Goal: Obtain resource: Download file/media

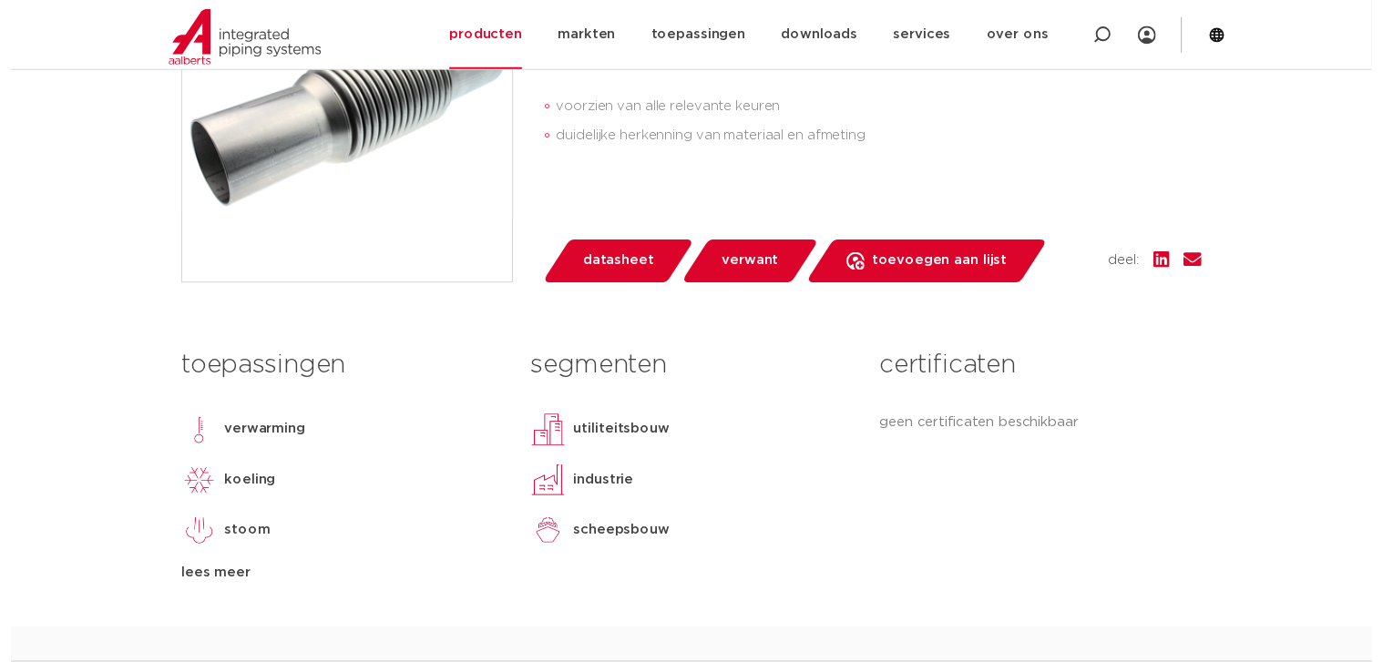
scroll to position [583, 0]
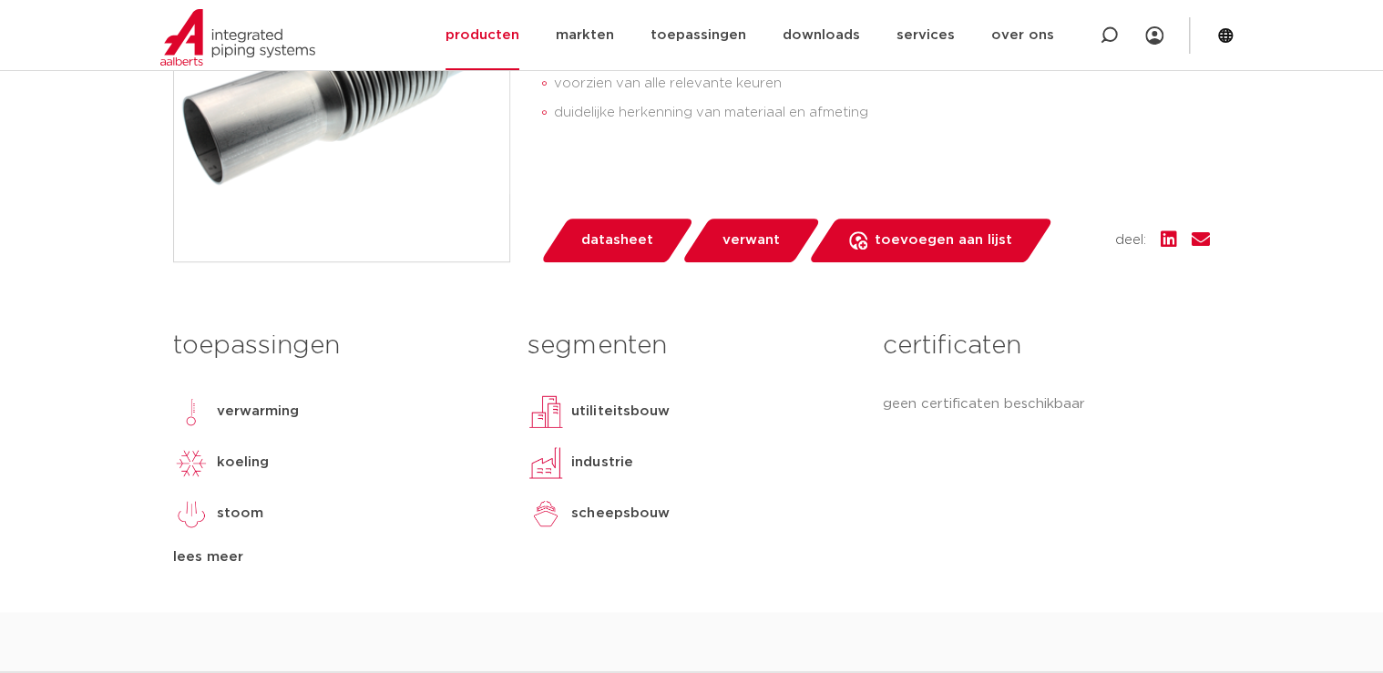
click at [593, 239] on span "datasheet" at bounding box center [617, 240] width 72 height 29
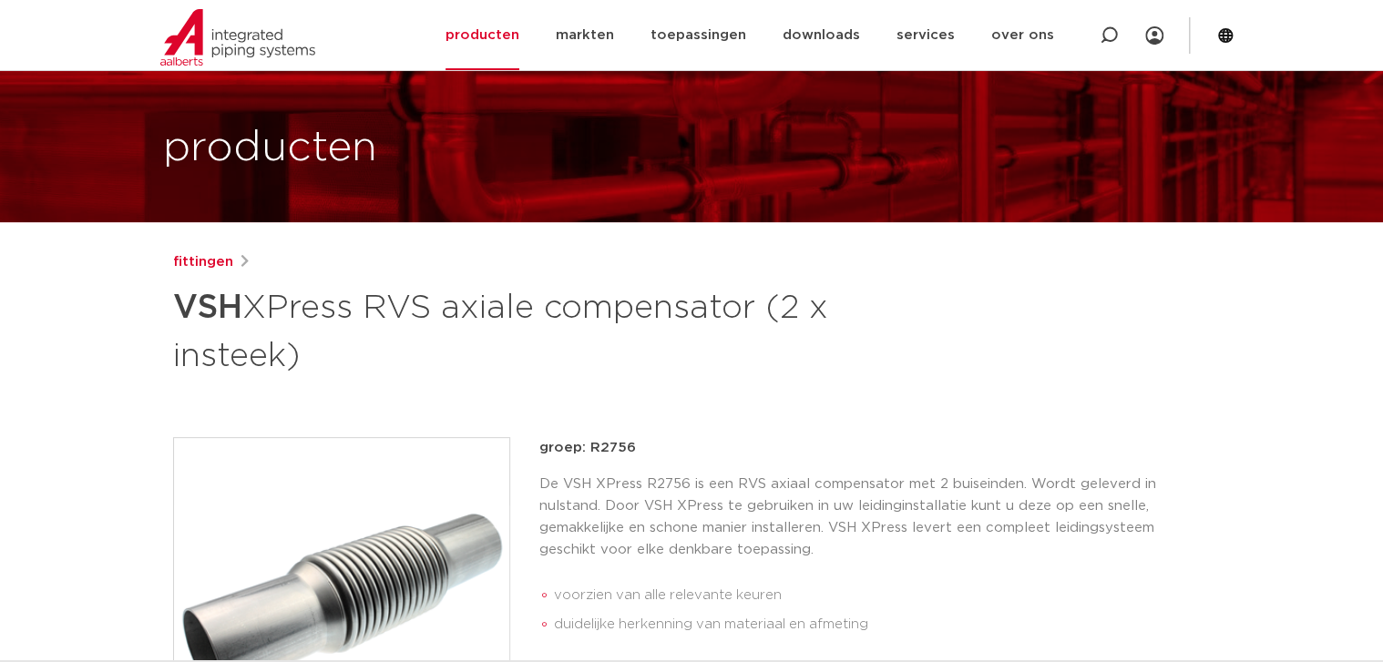
scroll to position [0, 0]
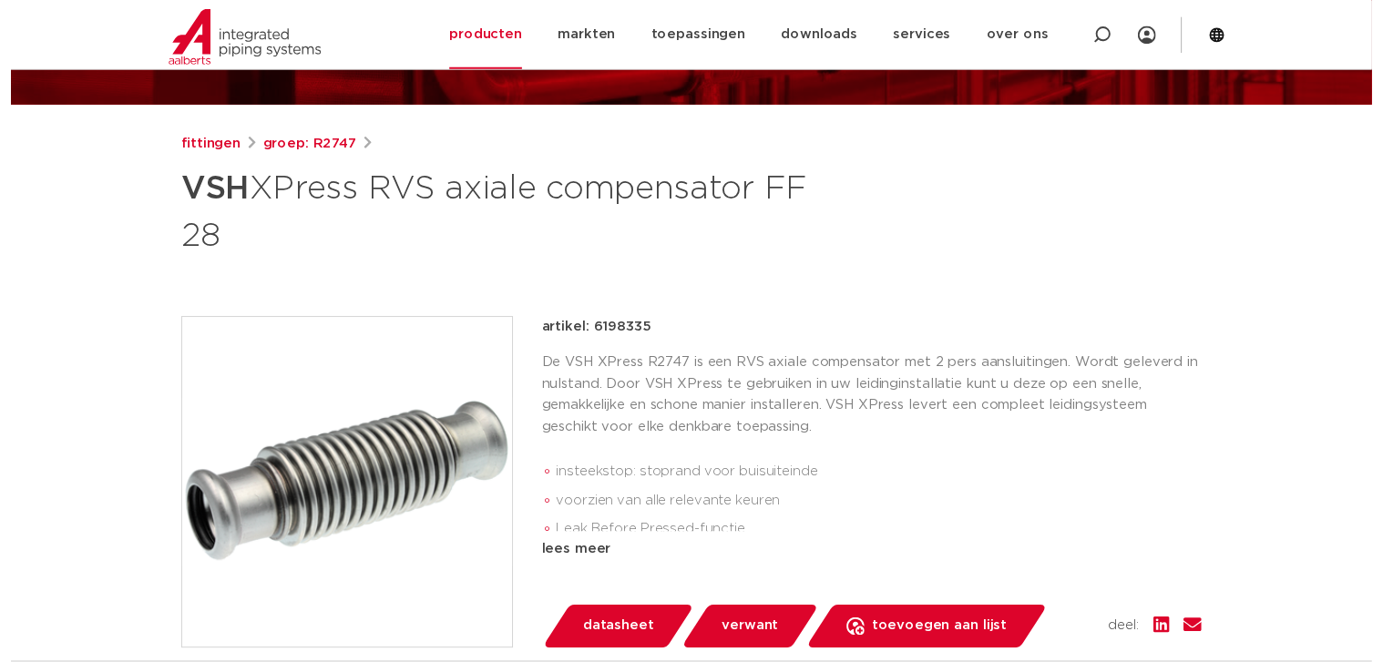
scroll to position [291, 0]
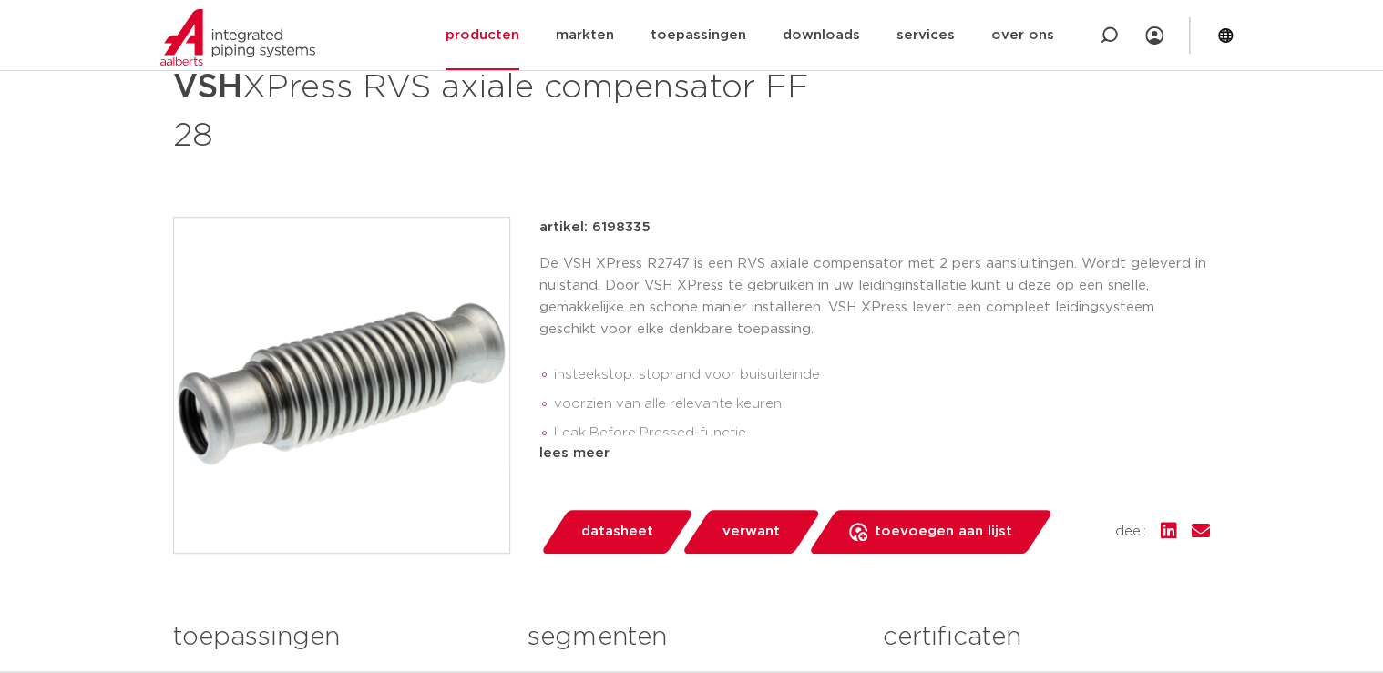
click at [595, 518] on span "datasheet" at bounding box center [617, 531] width 72 height 29
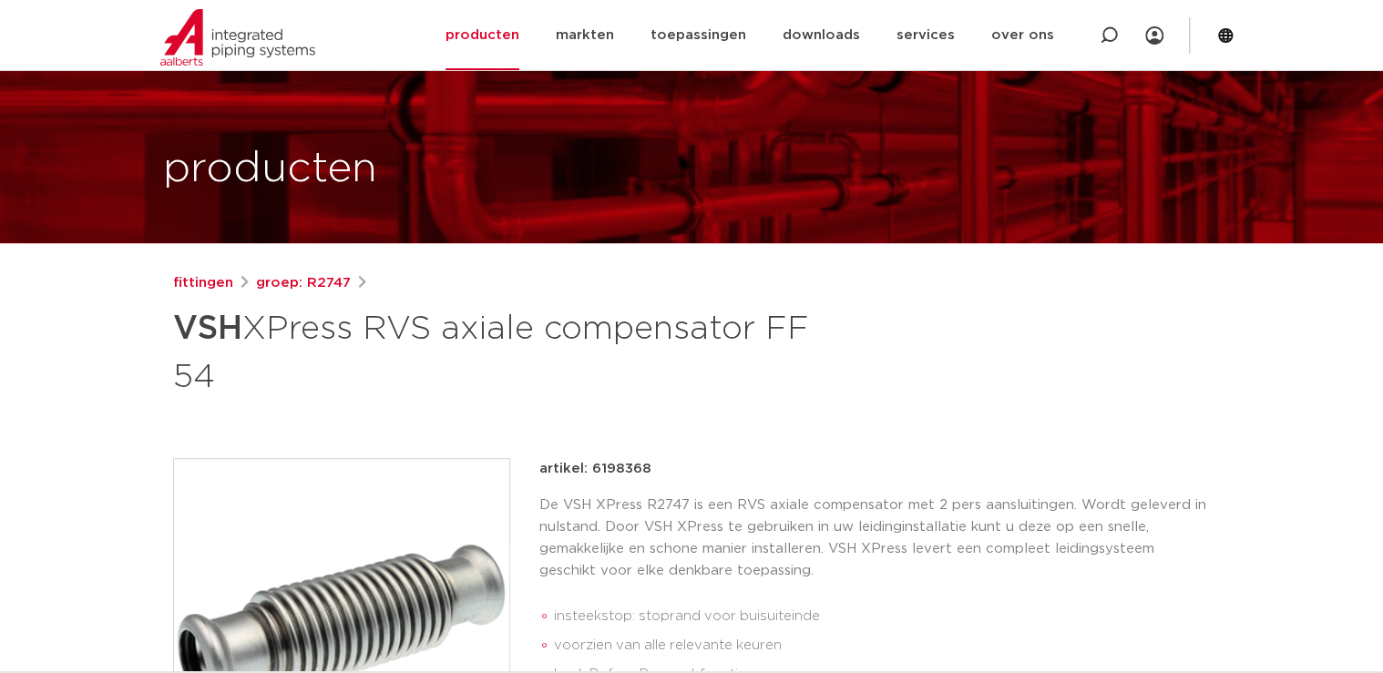
scroll to position [73, 0]
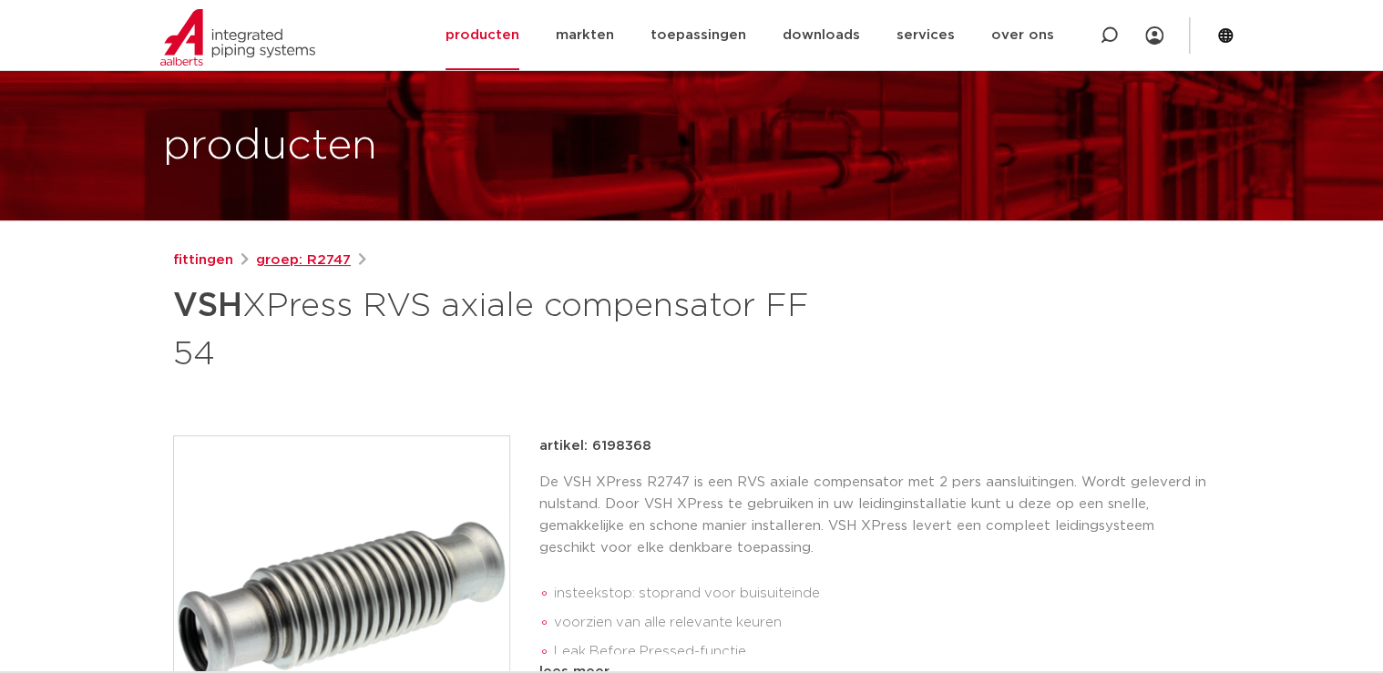
click at [315, 261] on link "groep: R2747" at bounding box center [303, 261] width 95 height 22
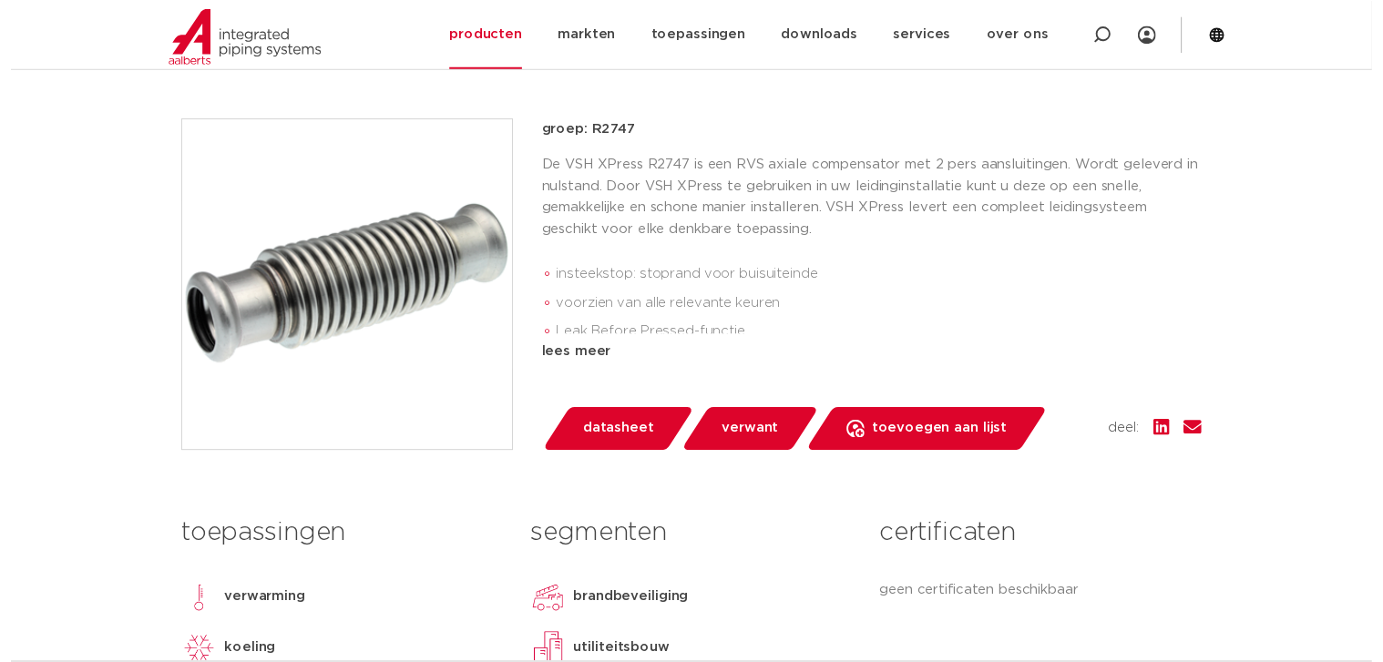
scroll to position [437, 0]
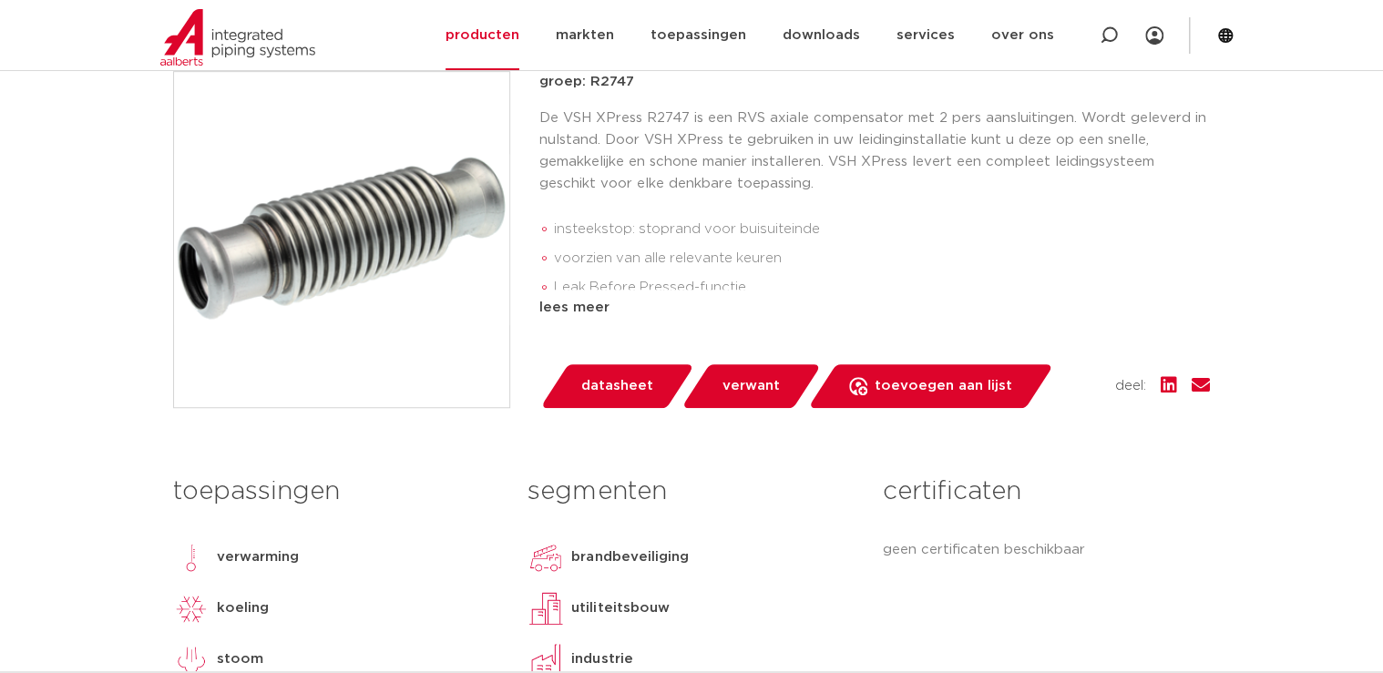
click at [623, 384] on span "datasheet" at bounding box center [617, 386] width 72 height 29
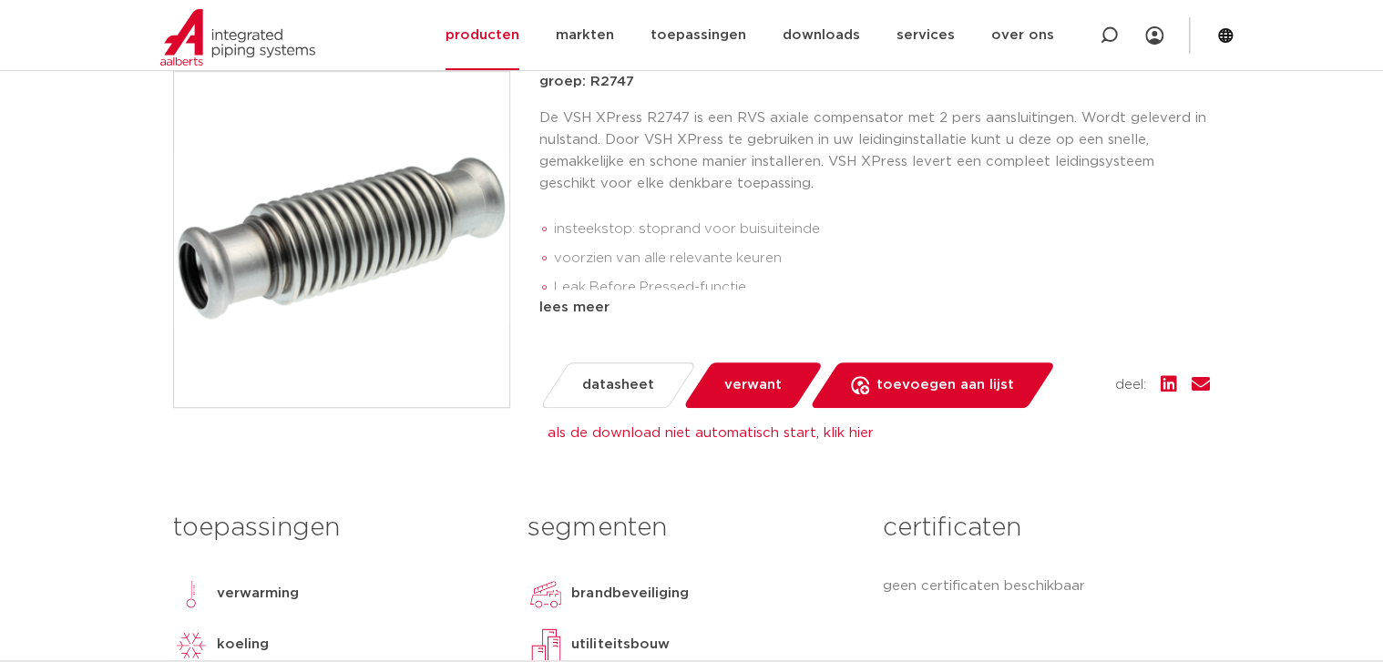
scroll to position [364, 0]
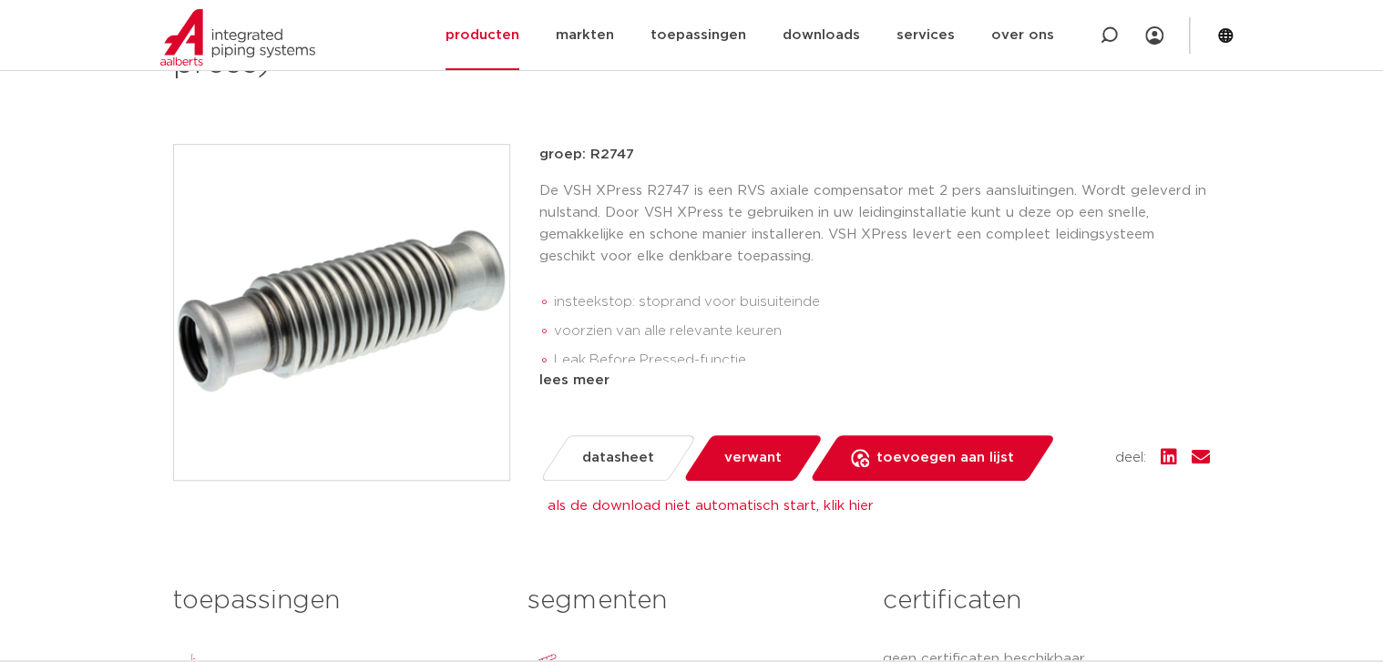
click at [585, 383] on div "lees meer" at bounding box center [874, 381] width 670 height 22
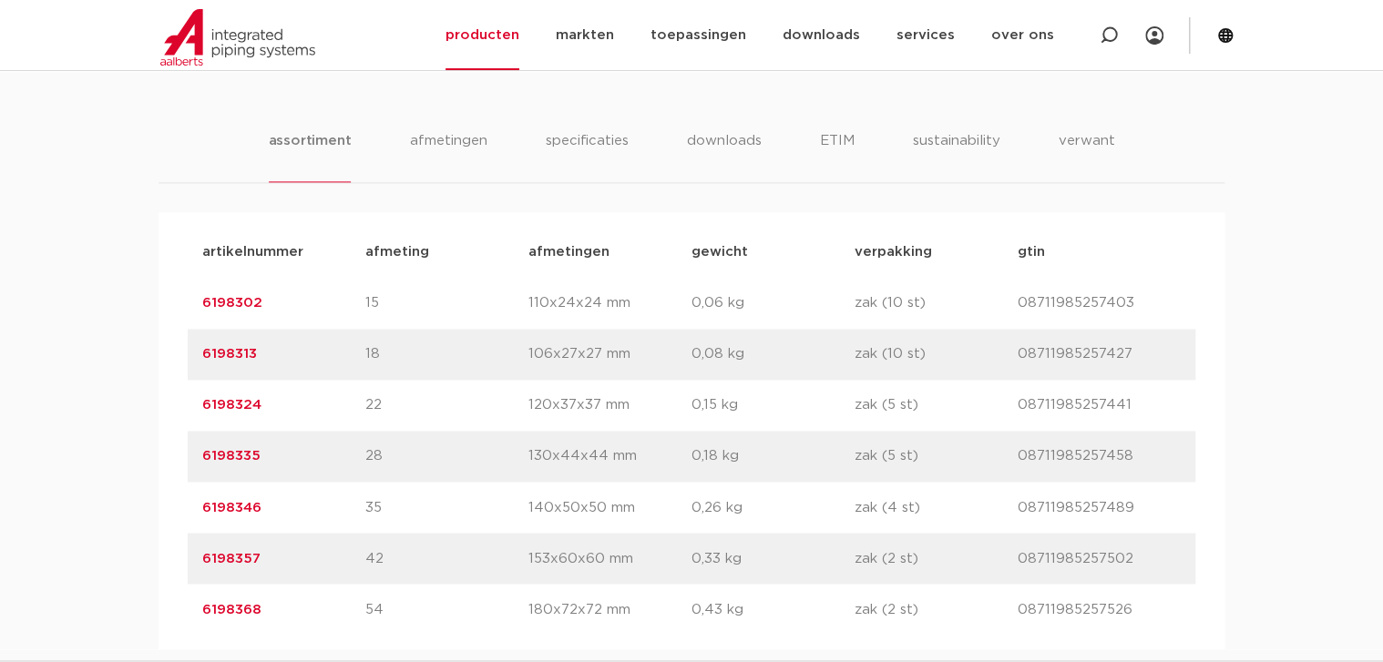
scroll to position [1069, 0]
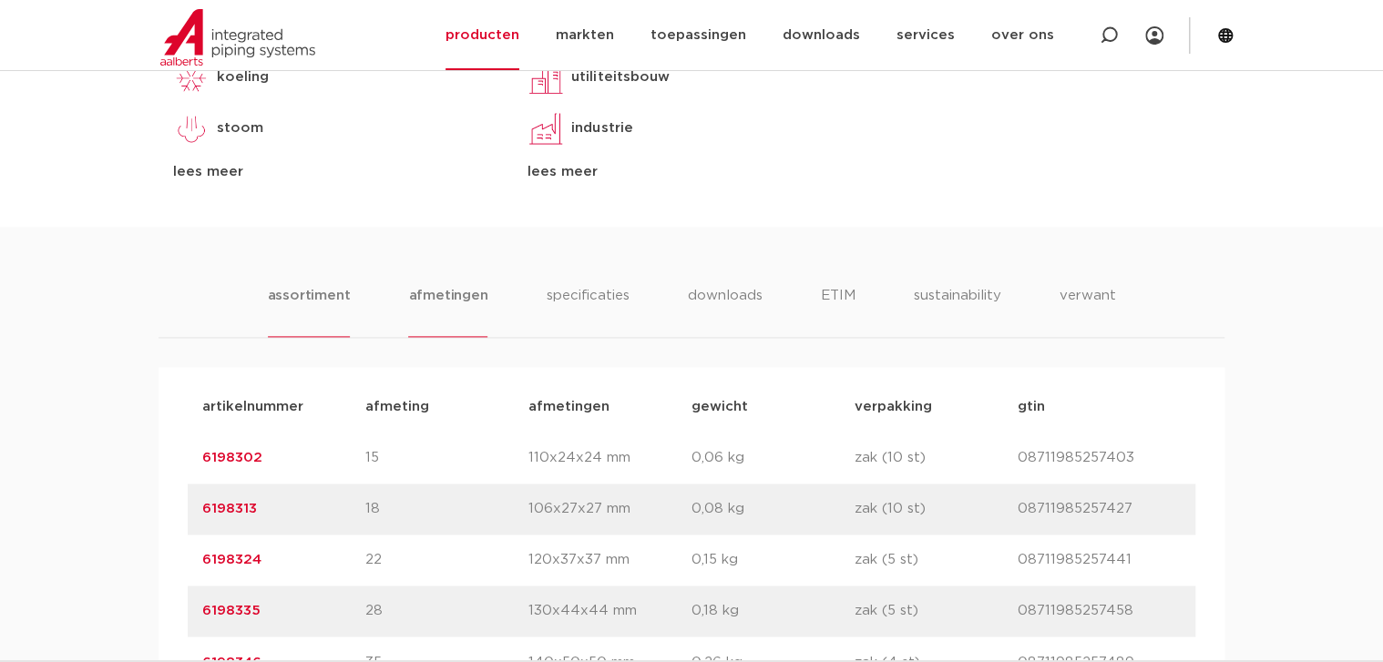
click at [435, 295] on li "afmetingen" at bounding box center [447, 311] width 79 height 52
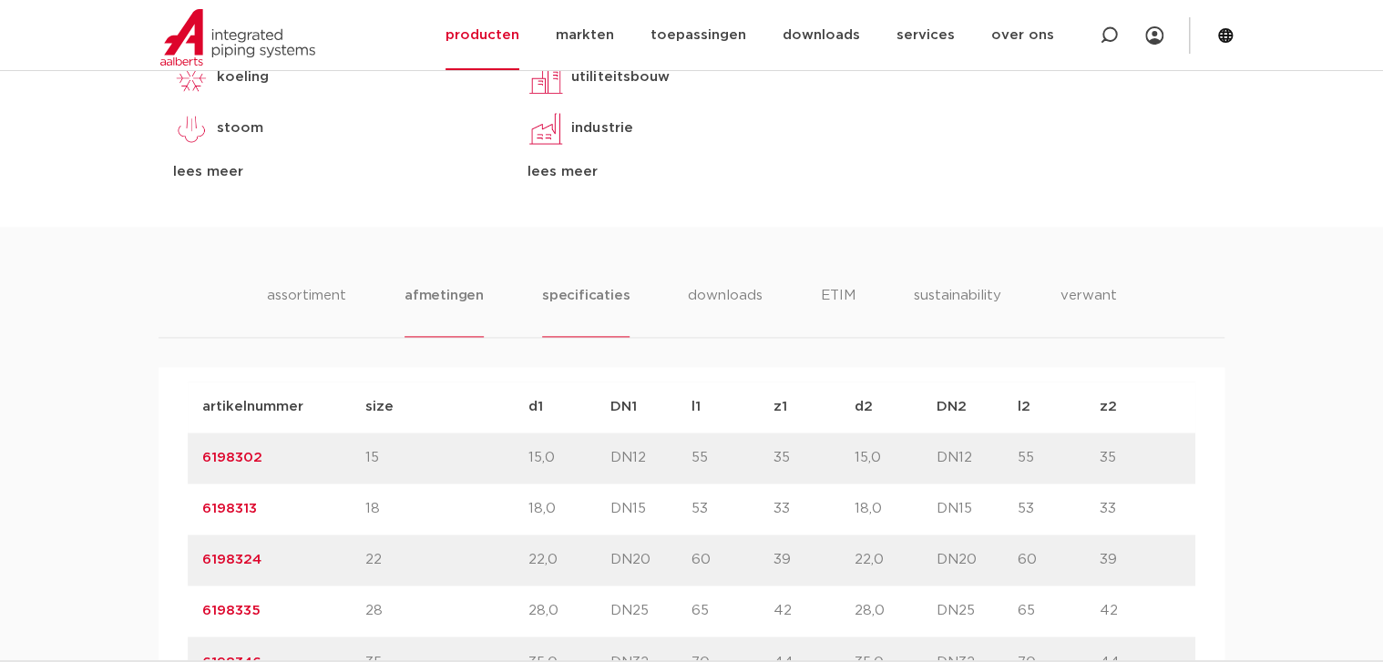
click at [575, 302] on li "specificaties" at bounding box center [585, 311] width 87 height 52
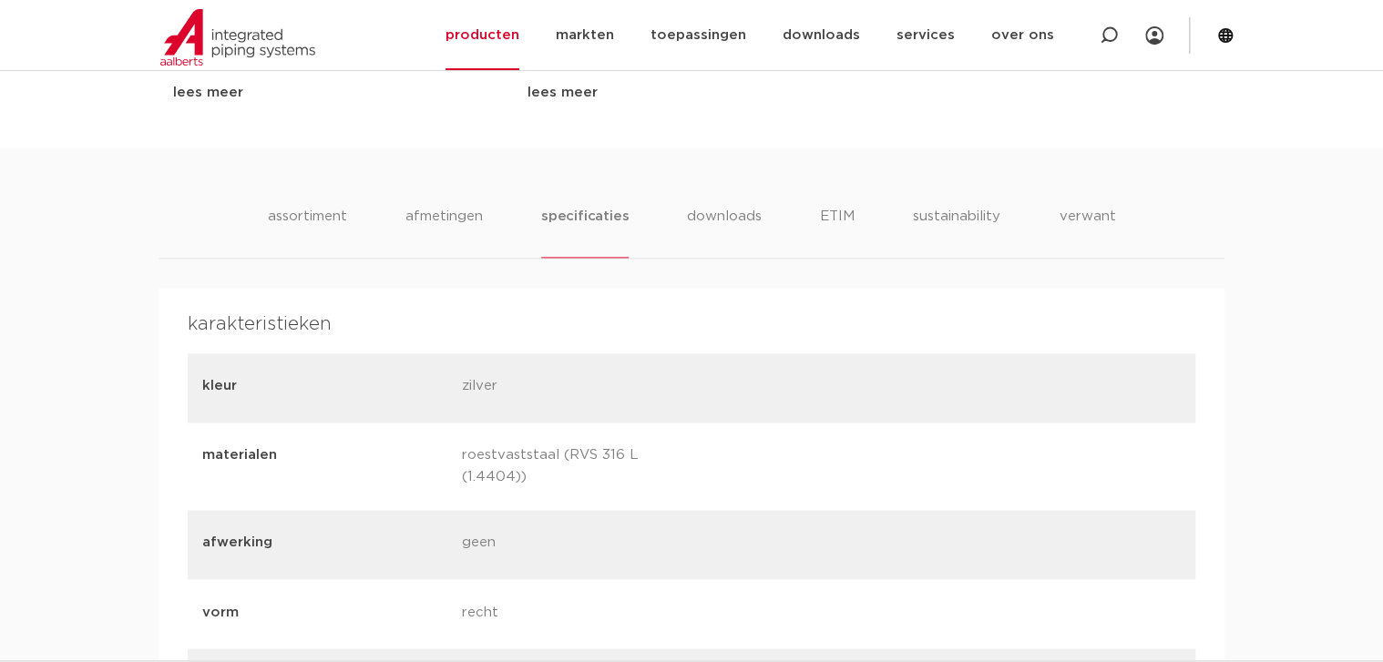
scroll to position [1141, 0]
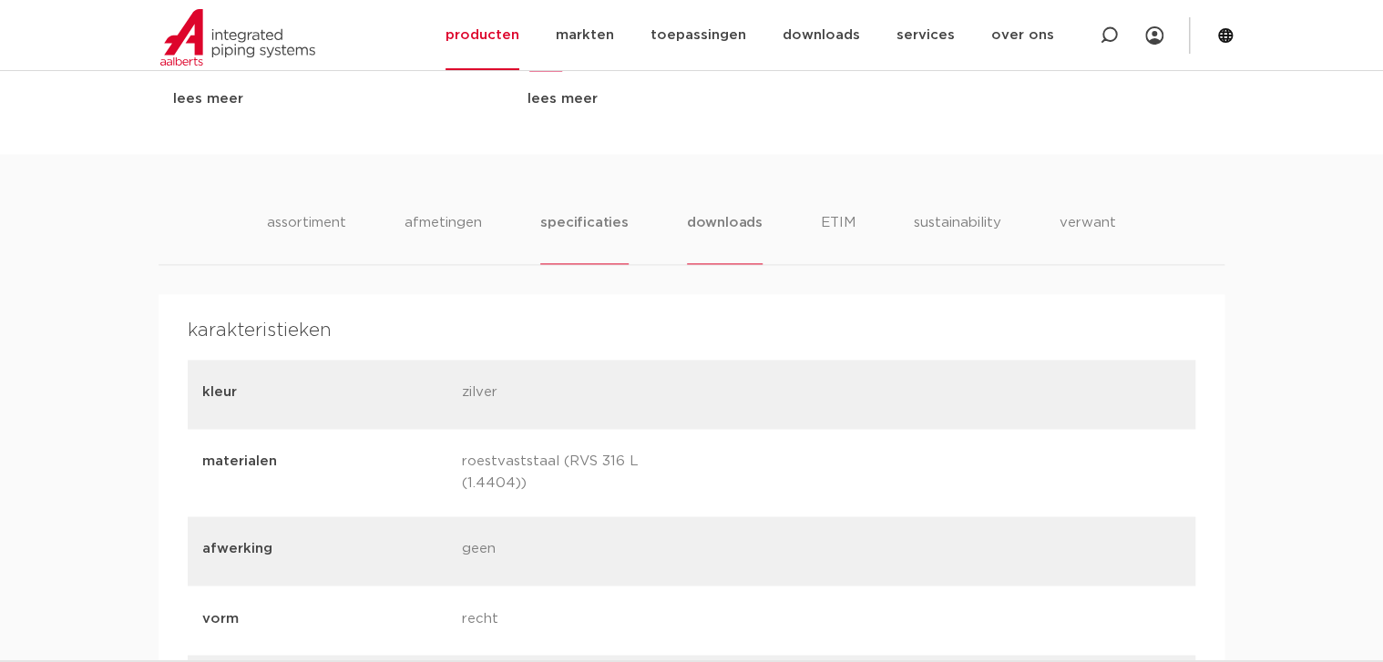
click at [721, 222] on li "downloads" at bounding box center [725, 238] width 76 height 52
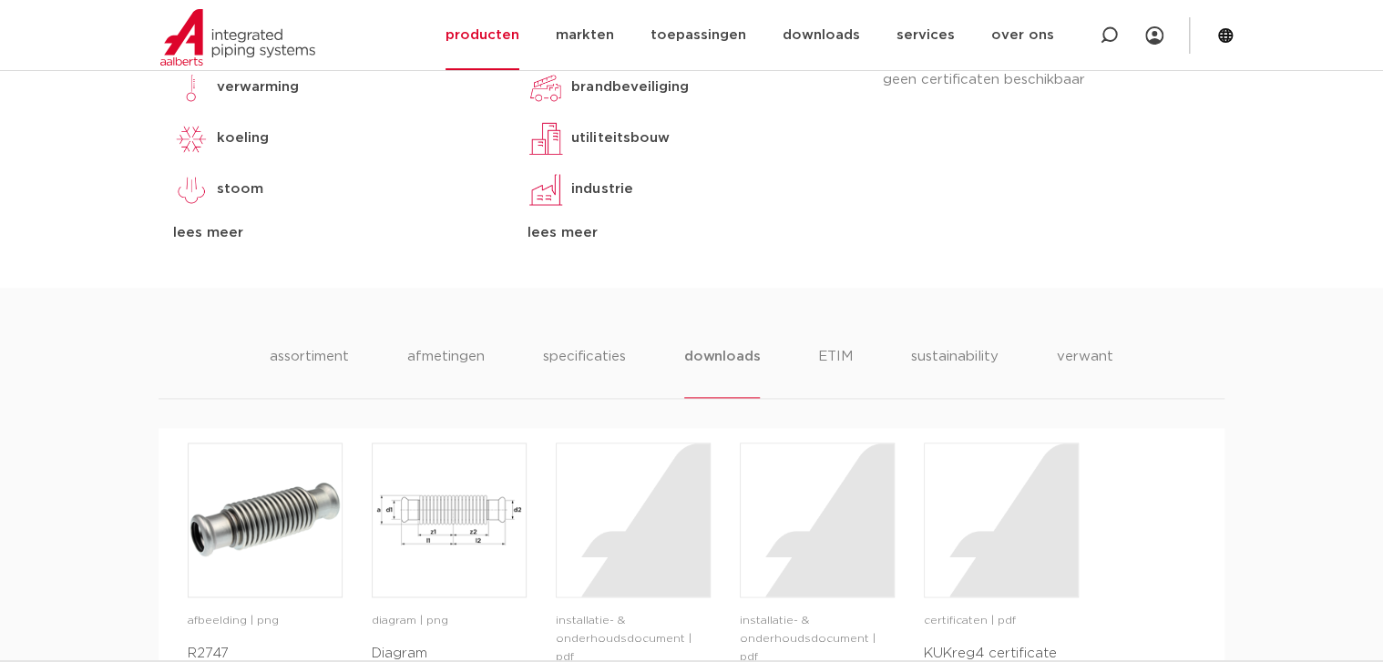
scroll to position [923, 0]
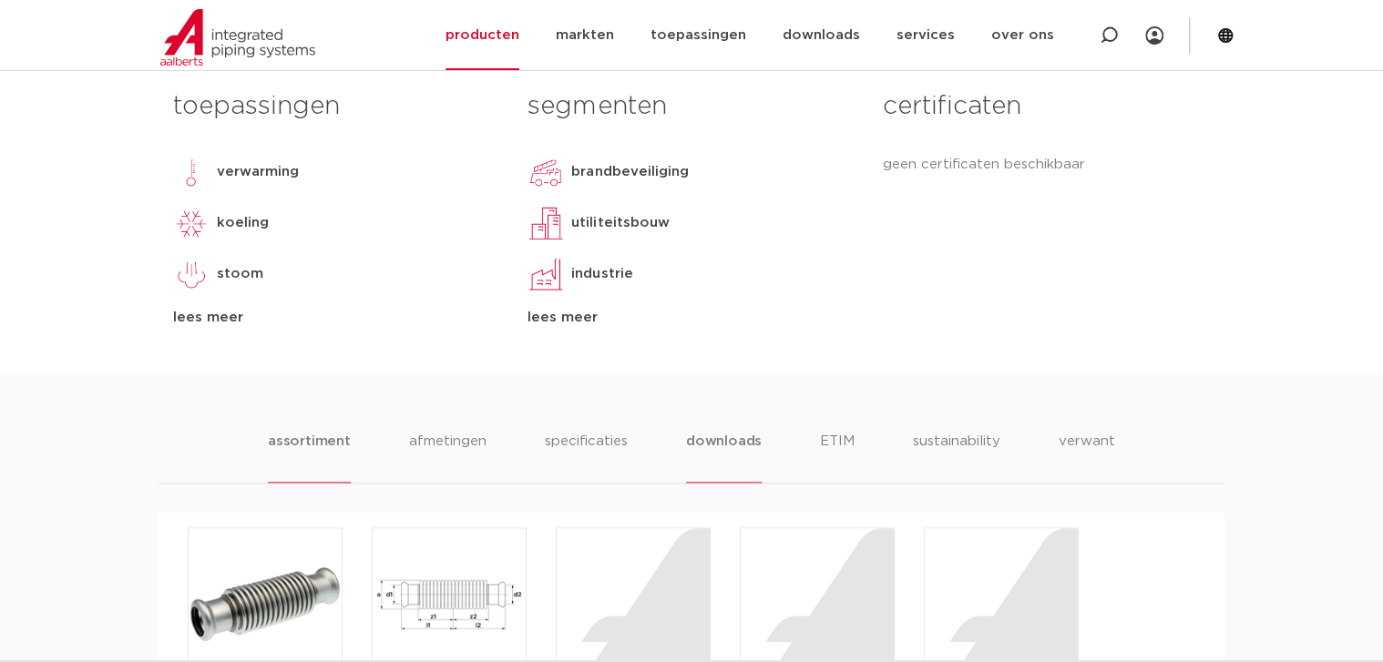
click at [310, 437] on li "assortiment" at bounding box center [309, 457] width 83 height 52
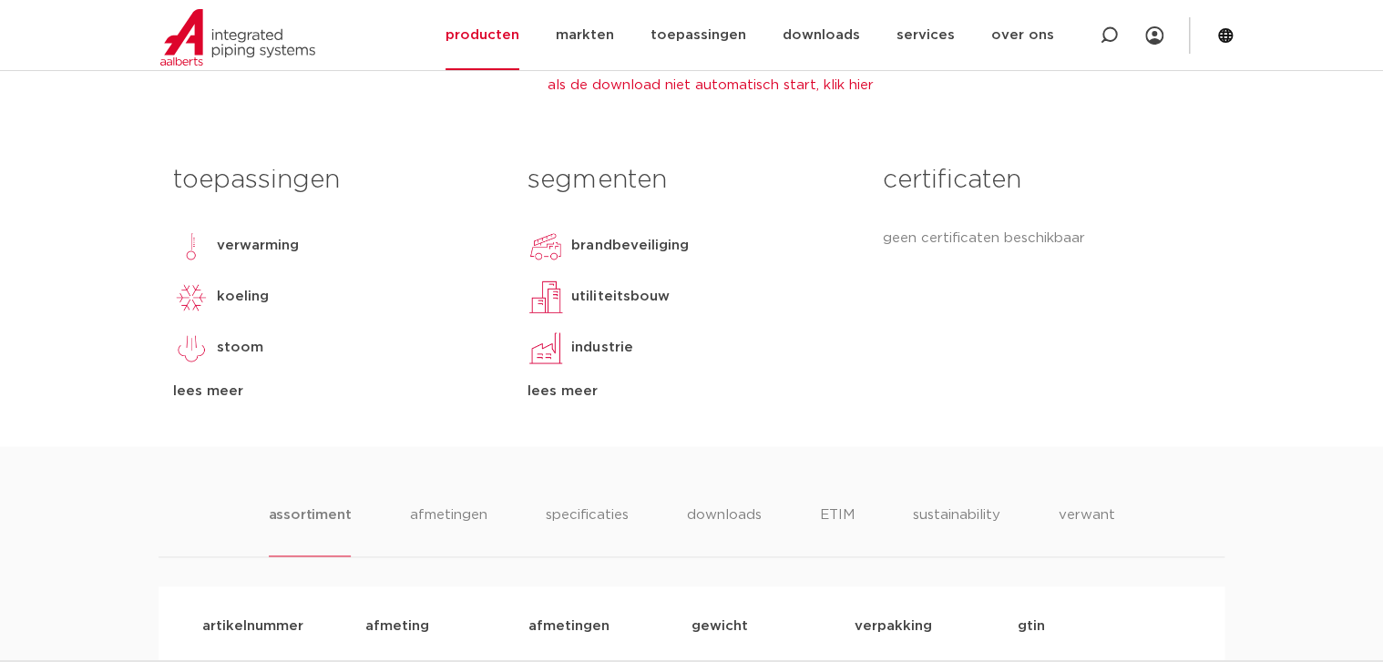
scroll to position [850, 0]
click at [219, 396] on div "lees meer" at bounding box center [336, 391] width 327 height 22
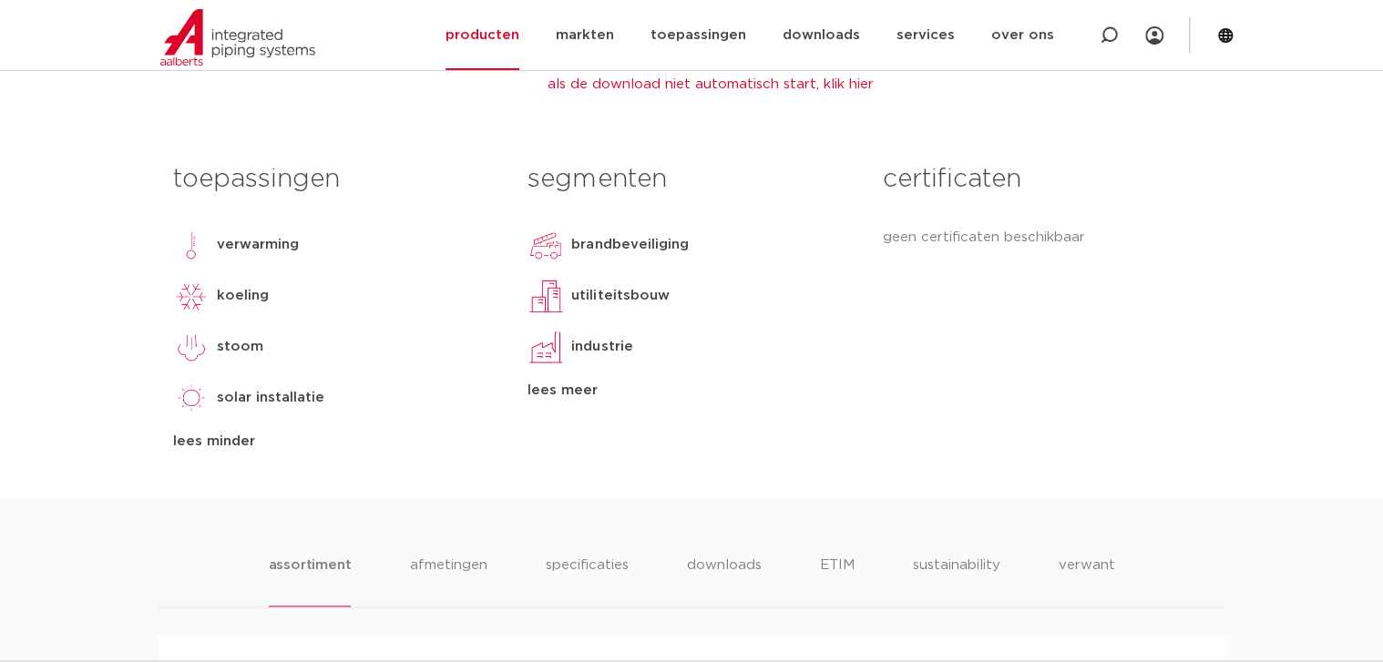
click at [579, 401] on div "segmenten brandbeveiliging utiliteitsbouw industrie scheepsbouw lees meer lees …" at bounding box center [691, 303] width 354 height 299
click at [581, 395] on div "lees meer" at bounding box center [690, 391] width 327 height 22
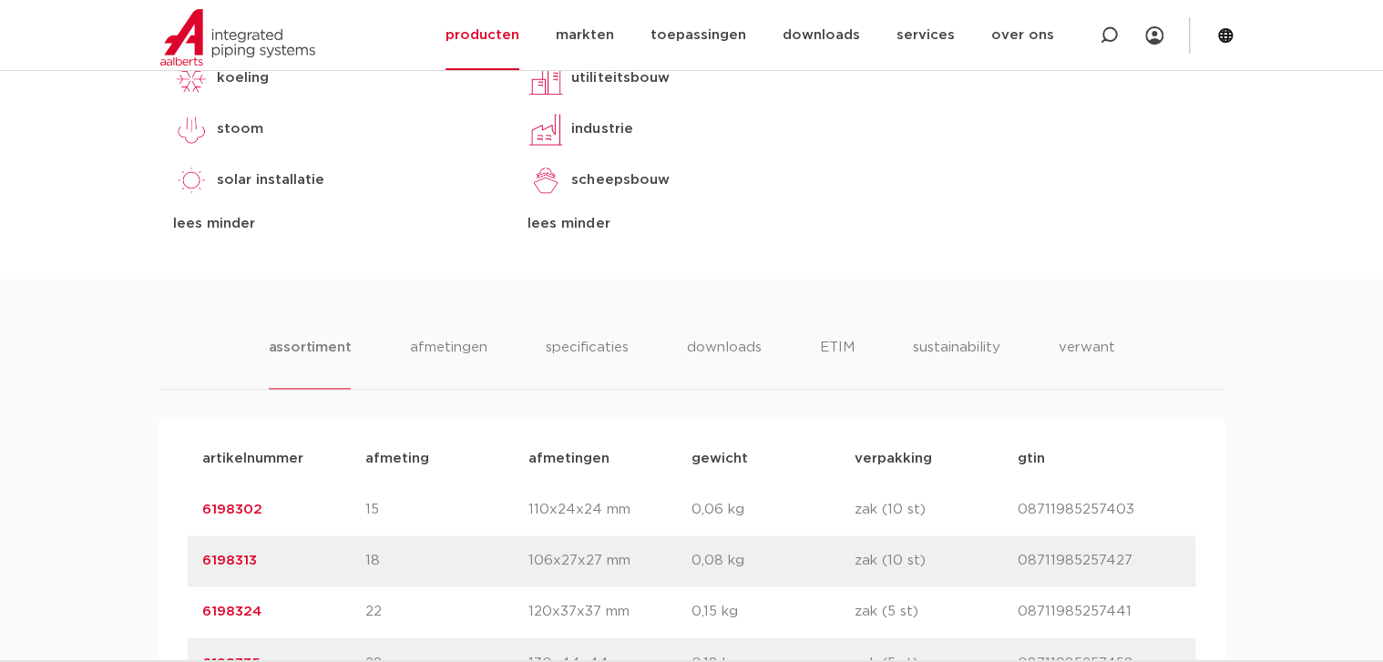
scroll to position [1069, 0]
click at [598, 351] on li "specificaties" at bounding box center [586, 362] width 87 height 52
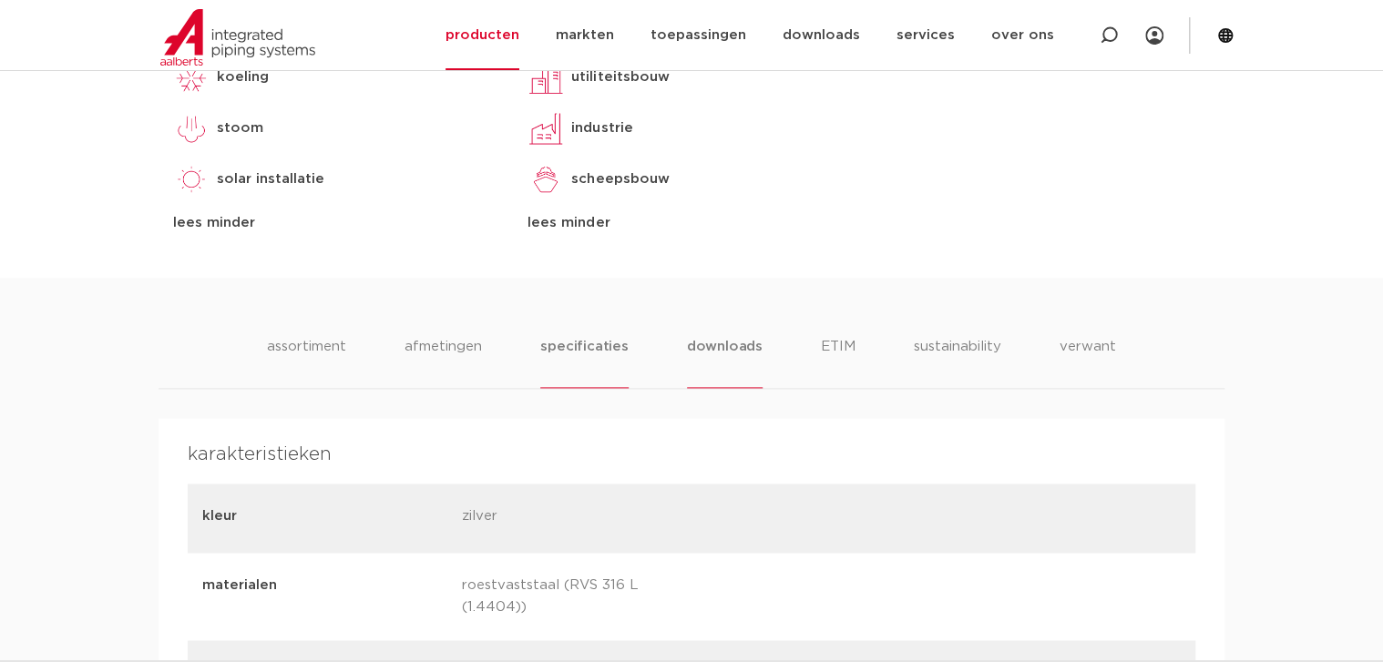
click at [732, 348] on li "downloads" at bounding box center [725, 362] width 76 height 52
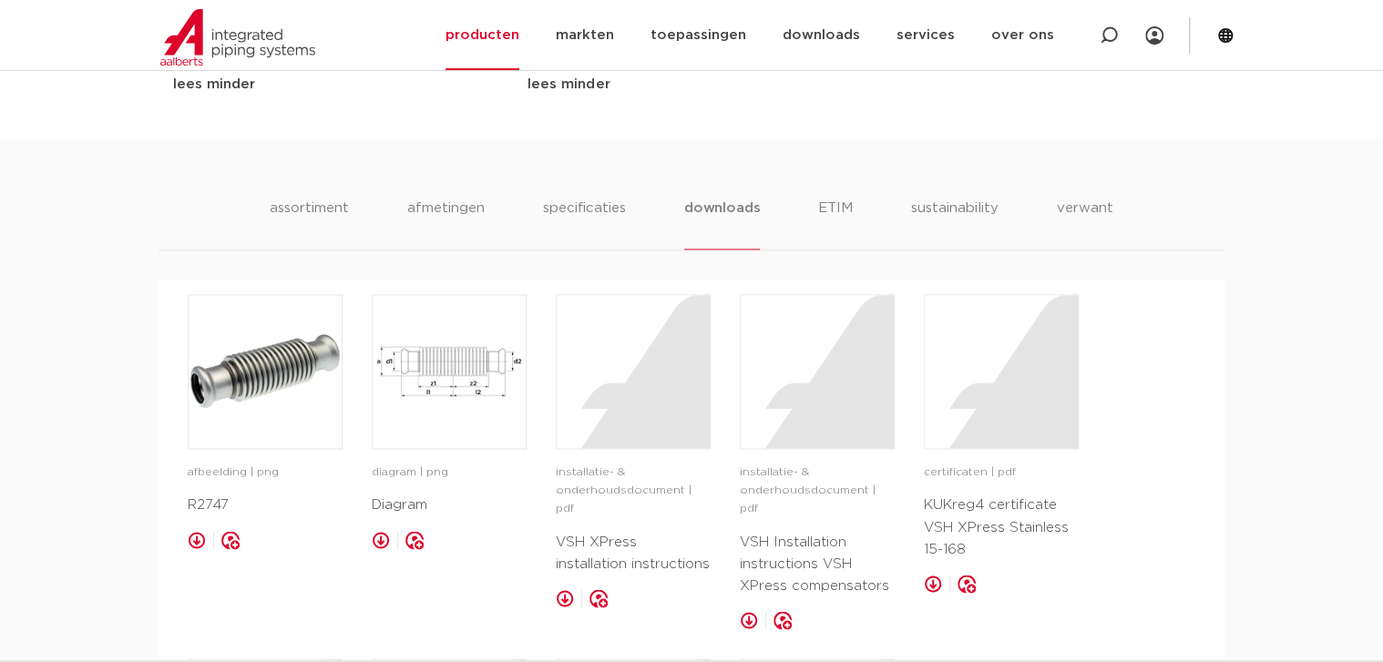
scroll to position [1360, 0]
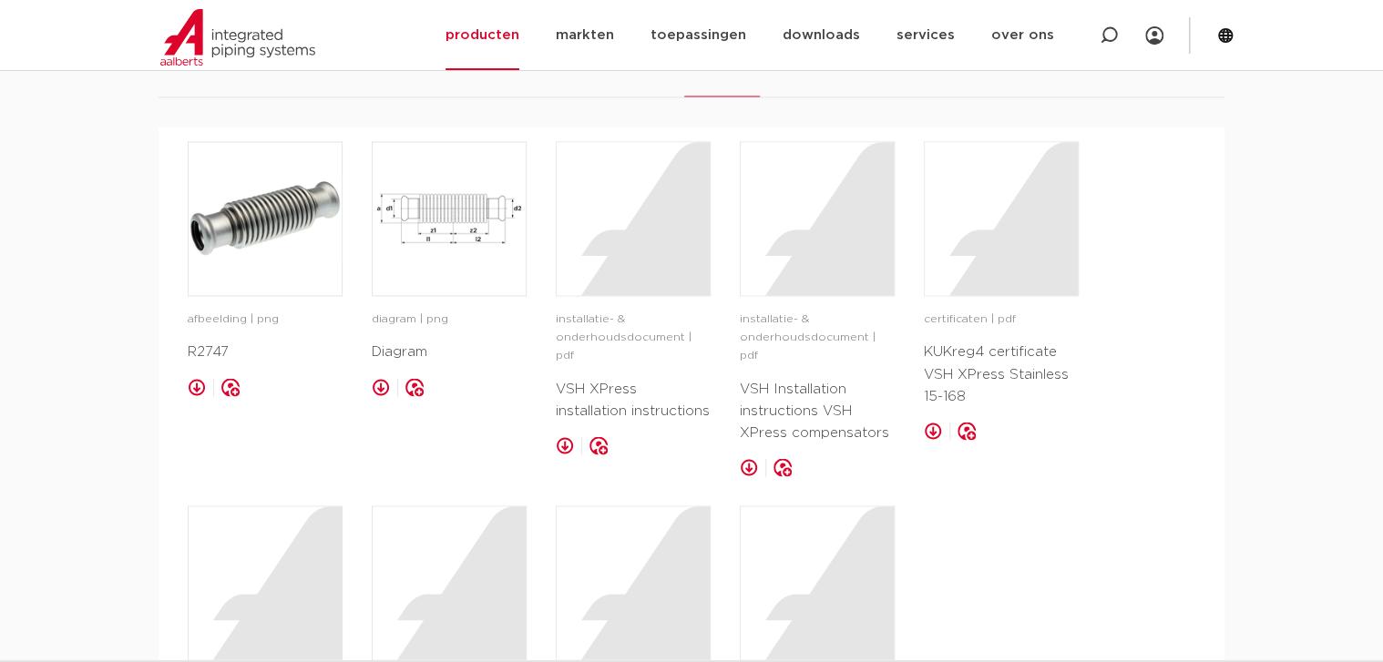
click at [746, 458] on link at bounding box center [749, 467] width 18 height 18
